Goal: Task Accomplishment & Management: Manage account settings

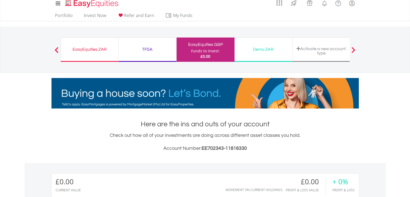
scroll to position [4, 0]
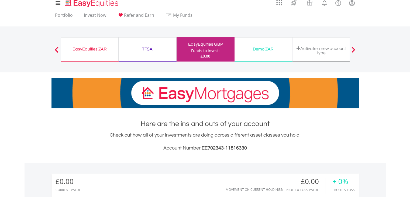
click at [134, 50] on div "TFSA" at bounding box center [147, 49] width 51 height 8
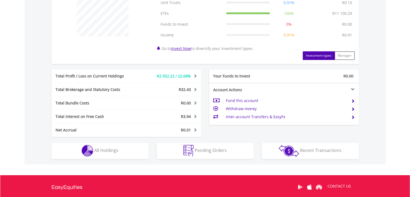
scroll to position [229, 0]
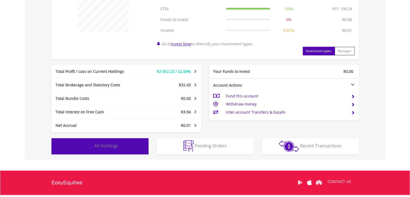
click at [100, 140] on button "Holdings All Holdings" at bounding box center [99, 146] width 97 height 16
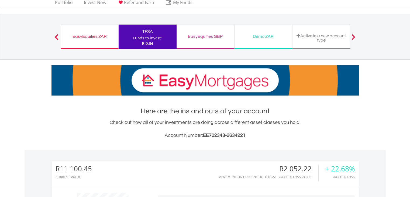
scroll to position [0, 0]
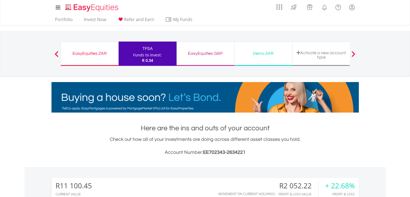
click at [98, 55] on div "EasyEquities ZAR" at bounding box center [89, 54] width 51 height 8
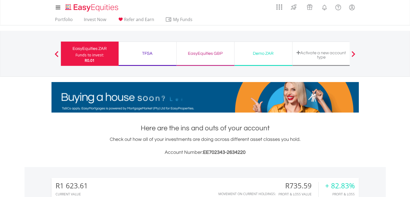
scroll to position [52, 102]
click at [145, 54] on div "TFSA" at bounding box center [147, 54] width 51 height 8
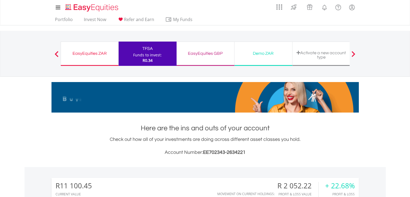
scroll to position [52, 102]
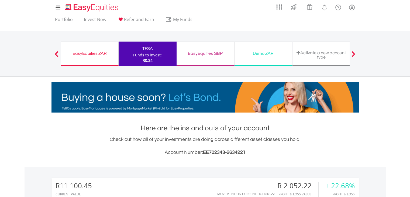
click at [95, 53] on div "EasyEquities ZAR" at bounding box center [89, 54] width 51 height 8
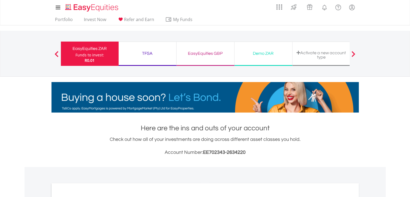
click at [154, 53] on div "TFSA" at bounding box center [147, 54] width 51 height 8
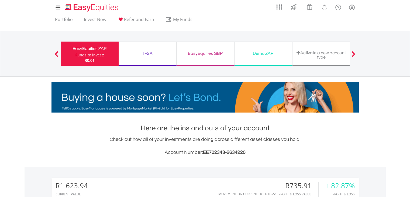
scroll to position [52, 102]
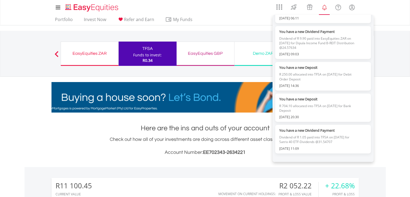
scroll to position [1586, 0]
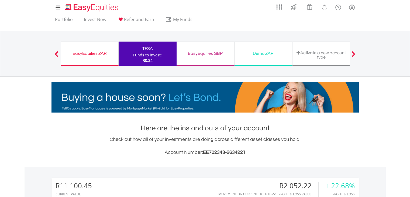
click at [92, 50] on div "EasyEquities ZAR" at bounding box center [89, 54] width 51 height 8
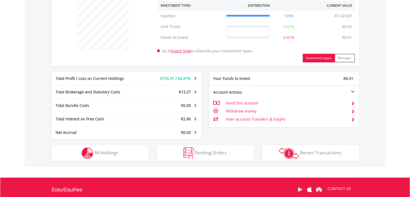
scroll to position [214, 0]
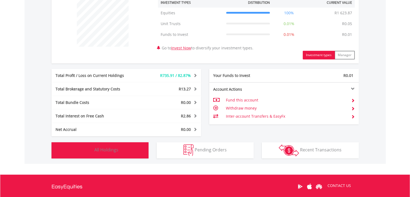
click at [108, 147] on span "All Holdings" at bounding box center [106, 150] width 24 height 6
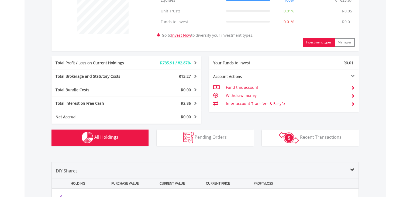
scroll to position [0, 0]
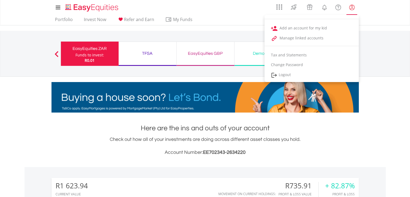
click at [350, 7] on lord-icon "My Profile" at bounding box center [351, 7] width 7 height 7
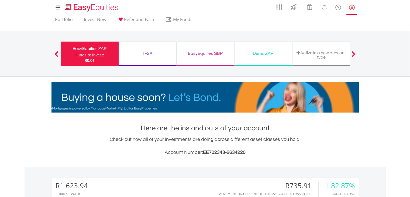
click at [350, 7] on lord-icon "My Profile" at bounding box center [351, 7] width 7 height 7
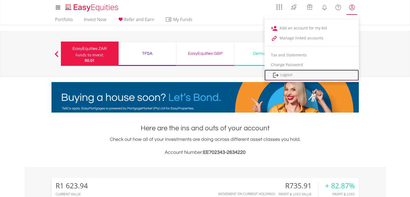
click at [292, 74] on link "Logout" at bounding box center [311, 74] width 94 height 11
